Goal: Find specific page/section: Find specific page/section

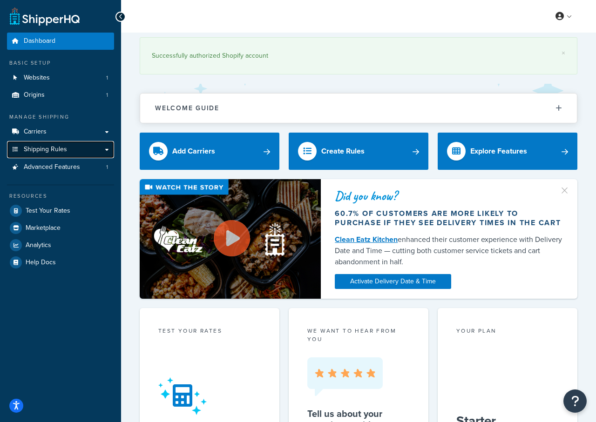
click at [56, 148] on span "Shipping Rules" at bounding box center [45, 150] width 43 height 8
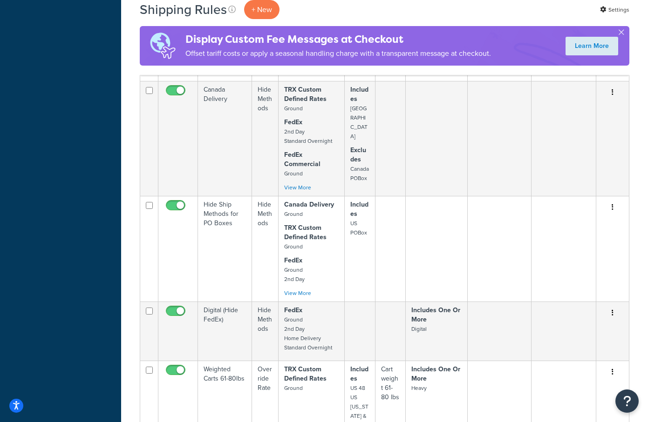
scroll to position [530, 0]
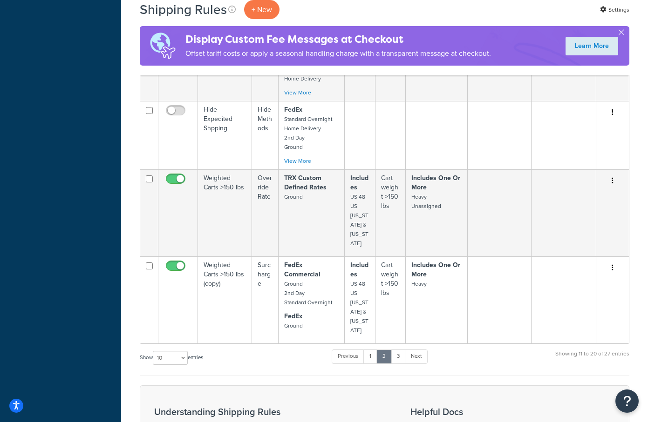
scroll to position [639, 0]
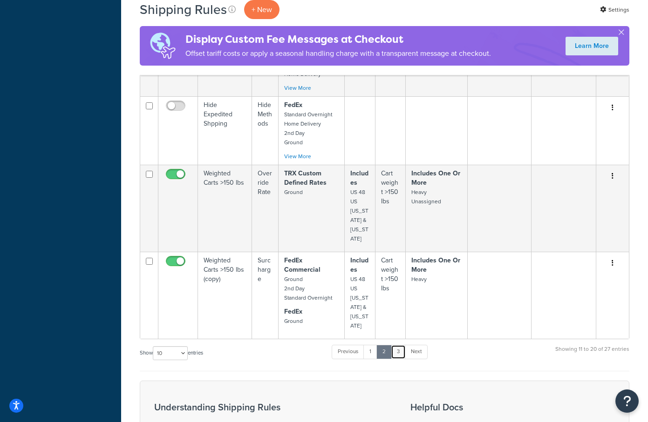
click at [398, 345] on link "3" at bounding box center [398, 352] width 15 height 14
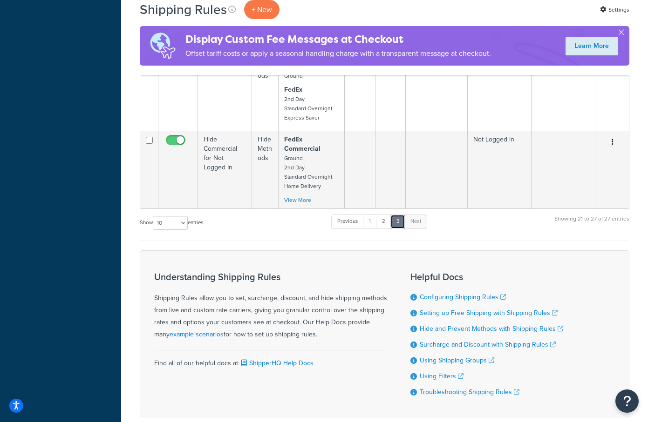
scroll to position [486, 0]
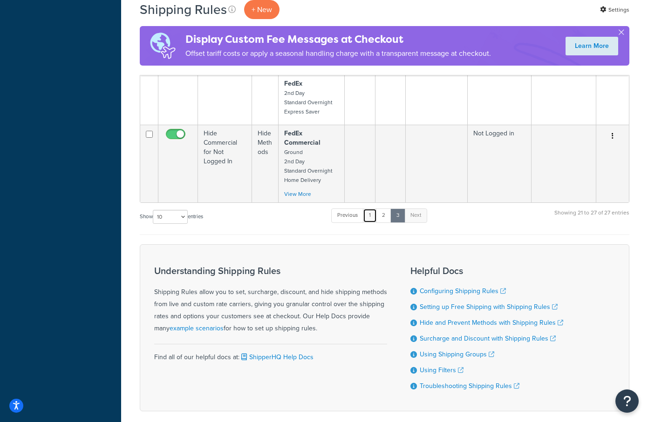
click at [372, 209] on link "1" at bounding box center [370, 216] width 14 height 14
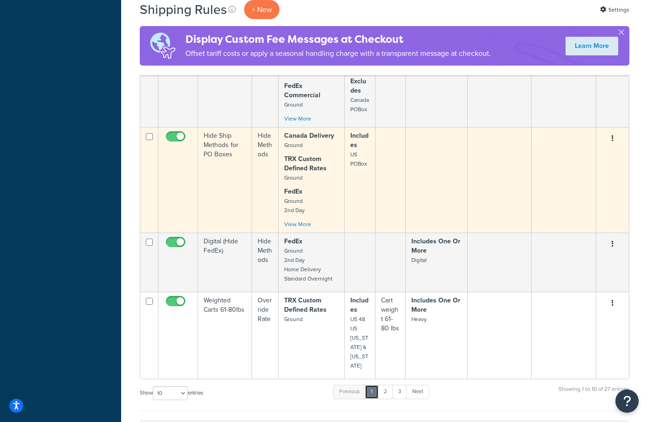
scroll to position [606, 0]
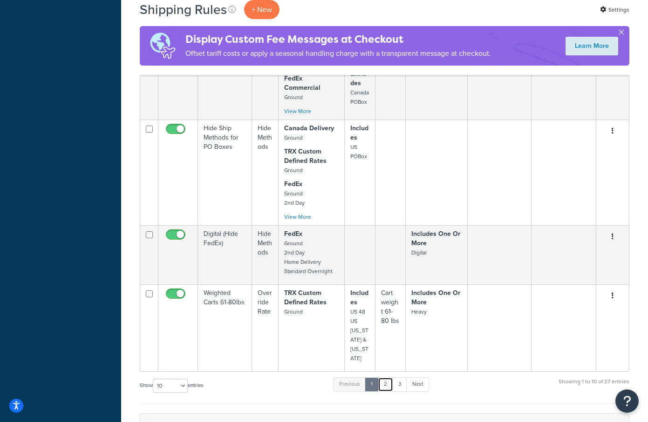
click at [390, 378] on link "2" at bounding box center [385, 385] width 15 height 14
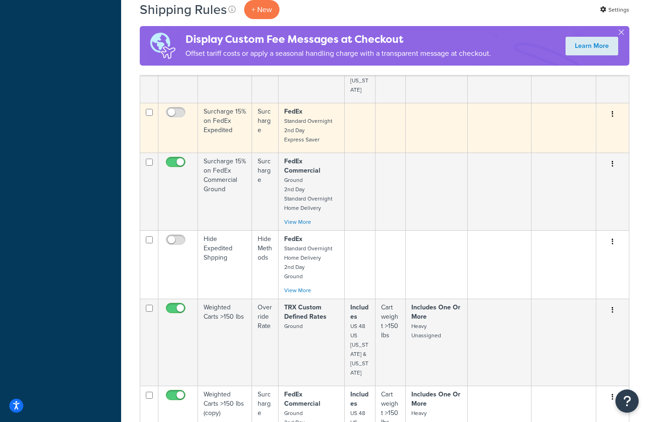
scroll to position [635, 0]
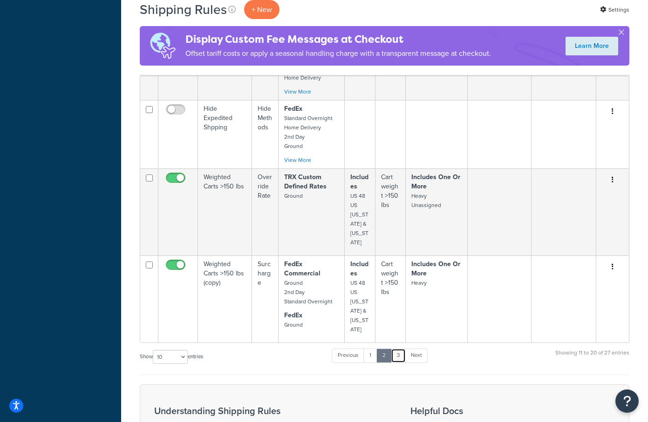
click at [401, 349] on link "3" at bounding box center [398, 356] width 15 height 14
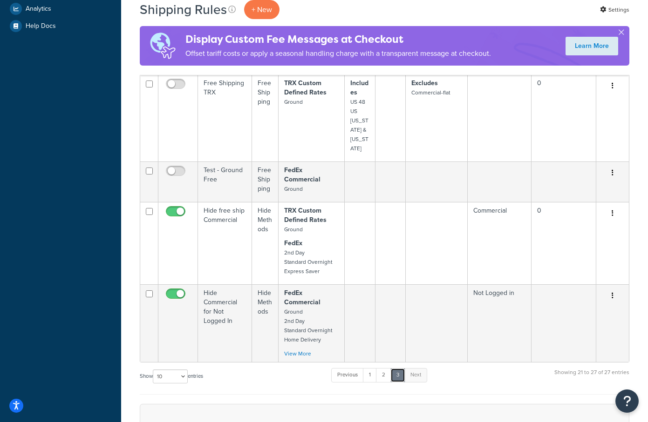
scroll to position [326, 0]
